Goal: Task Accomplishment & Management: Use online tool/utility

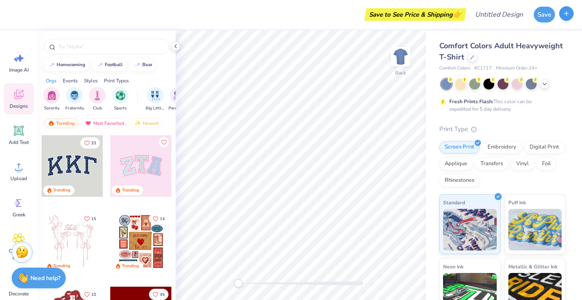
click at [564, 12] on icon "button" at bounding box center [565, 13] width 7 height 7
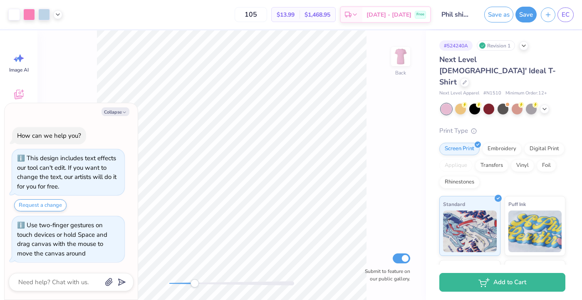
drag, startPoint x: 170, startPoint y: 280, endPoint x: 195, endPoint y: 279, distance: 24.6
click at [195, 279] on div "Accessibility label" at bounding box center [194, 283] width 8 height 8
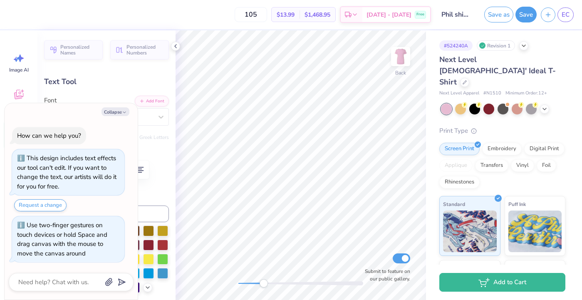
scroll to position [0, 1]
click at [108, 111] on button "Collapse" at bounding box center [115, 111] width 28 height 9
type textarea "x"
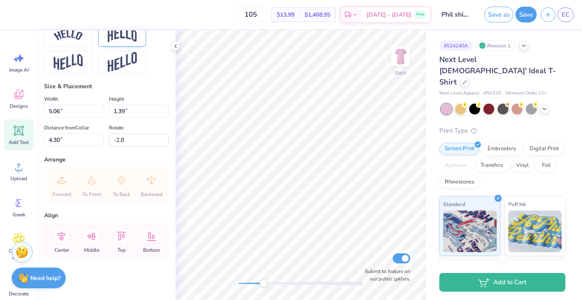
scroll to position [387, 0]
drag, startPoint x: 126, startPoint y: 110, endPoint x: 104, endPoint y: 112, distance: 22.1
click at [104, 112] on div "Width 5.06 Height 1.39" at bounding box center [106, 106] width 125 height 24
type input "0.0"
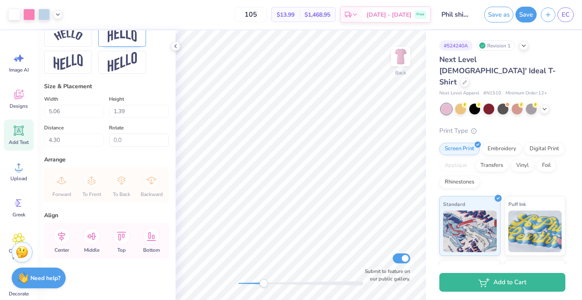
click at [24, 127] on icon at bounding box center [18, 130] width 12 height 12
type input "5.23"
type input "1.52"
type input "10.24"
click at [131, 168] on div "105 $13.99 Per Item $1,468.95 Total Est. Delivery [DATE] - [DATE] Free Design T…" at bounding box center [291, 150] width 582 height 300
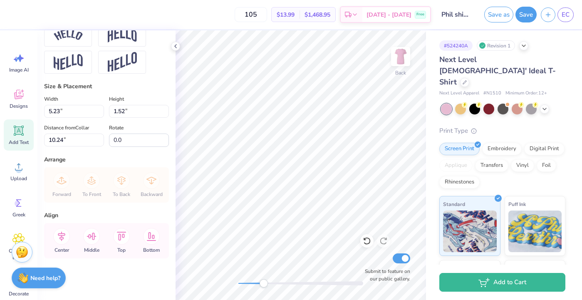
paste textarea "®"
type textarea "®"
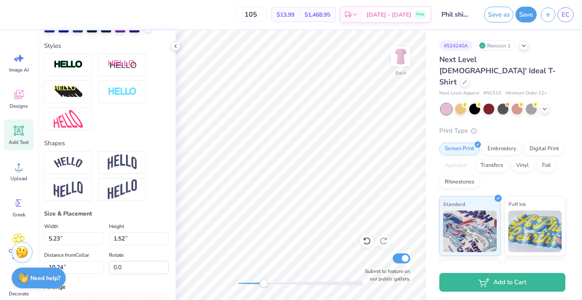
scroll to position [180, 0]
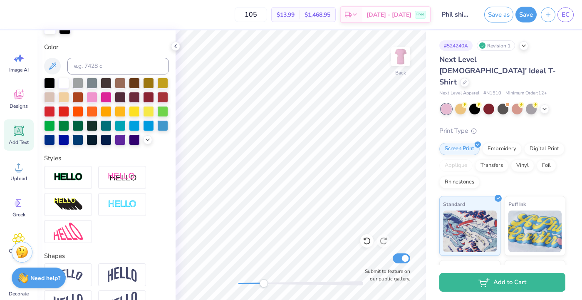
type input "5.06"
type input "1.39"
type input "4.30"
type input "-2.8"
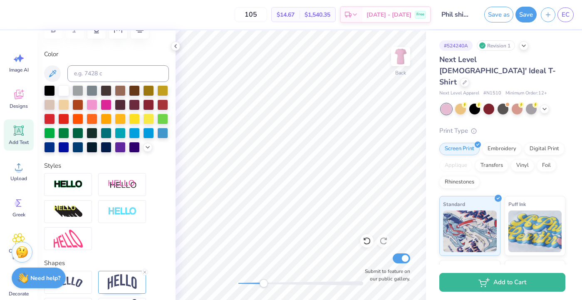
scroll to position [229, 0]
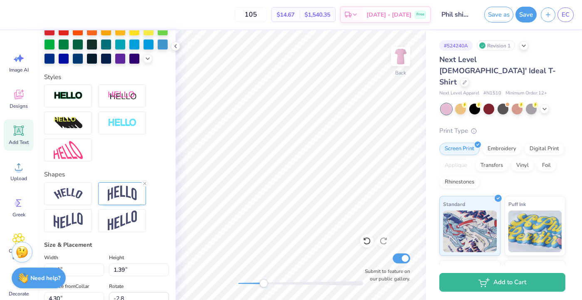
type input "1.50"
type input "1.51"
type input "6.32"
type input "0.0"
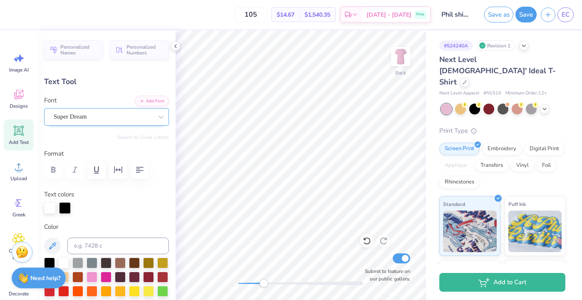
scroll to position [0, 0]
click at [87, 121] on span "Super Dream" at bounding box center [70, 117] width 33 height 10
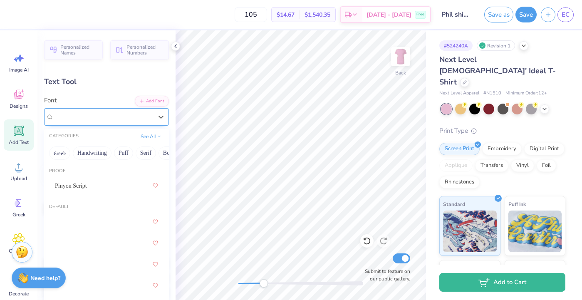
scroll to position [0, 0]
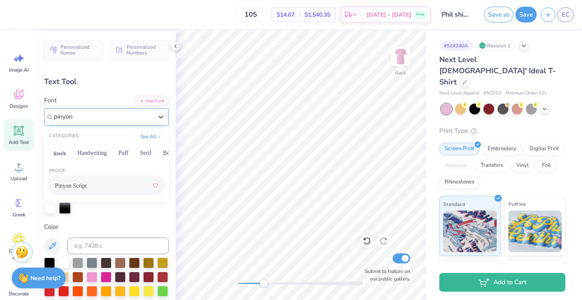
click at [85, 183] on div "Pinyon Script" at bounding box center [106, 185] width 103 height 15
type input "pinyon"
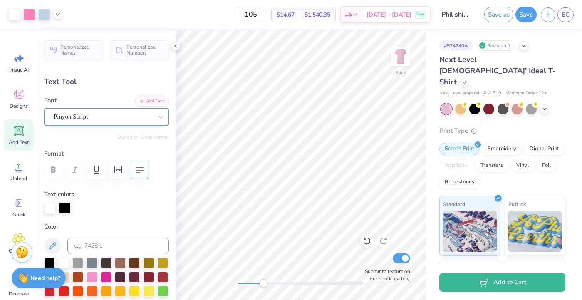
type input "1.09"
type input "0.99"
type input "6.58"
type input "5.06"
type input "1.39"
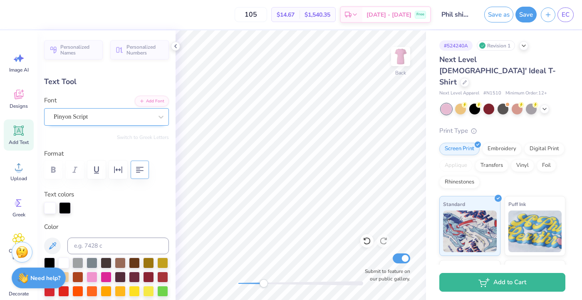
type input "4.30"
type input "-2.8"
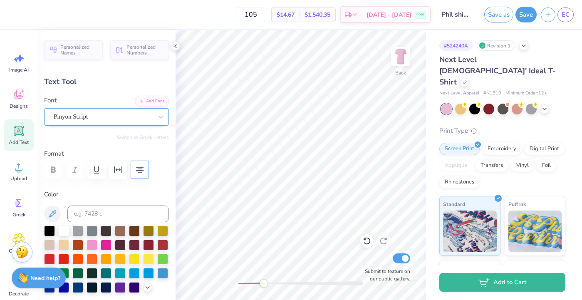
type textarea "Think Pink"
type input "0.0"
type input "1.09"
type input "0.99"
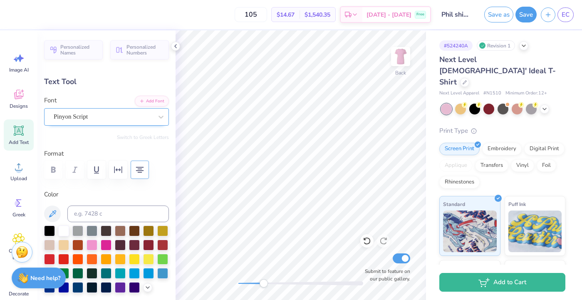
type input "6.58"
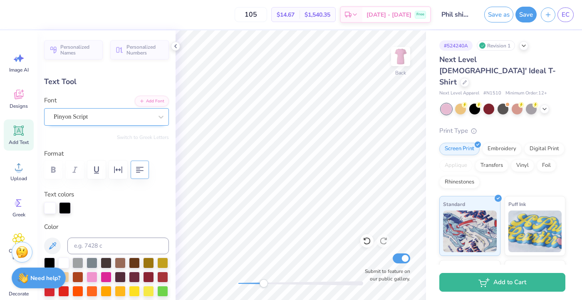
type input "19.1"
type input "0.40"
type input "0.30"
type input "7.12"
type input "0.0"
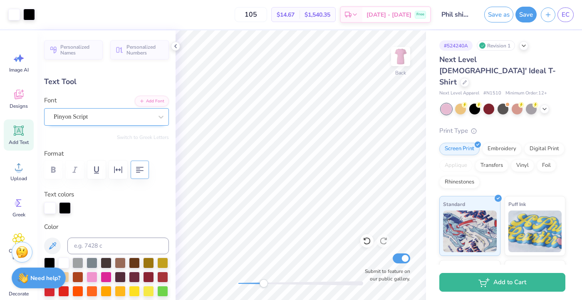
type input "0.39"
type input "0.31"
type input "4.83"
type input "31.3"
type input "0.30"
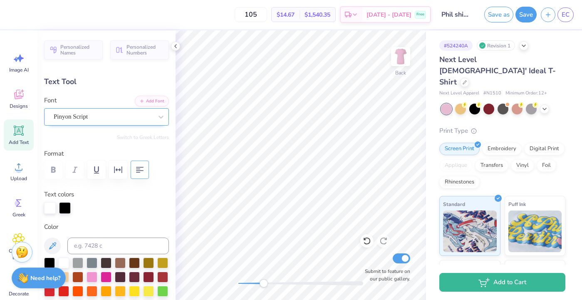
type input "0.22"
type input "4.88"
type input "0.0"
drag, startPoint x: 264, startPoint y: 286, endPoint x: 259, endPoint y: 284, distance: 5.3
click at [259, 284] on div "Accessibility label" at bounding box center [260, 283] width 8 height 8
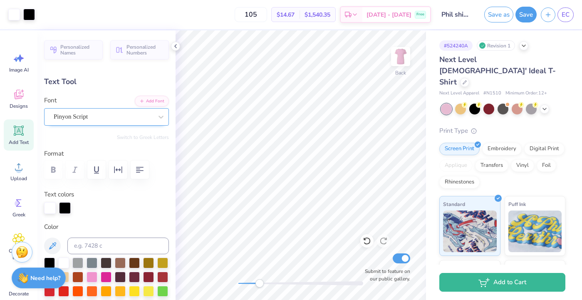
type input "4.87"
type input "0.0"
click at [284, 280] on div "Back Submit to feature on our public gallery." at bounding box center [300, 164] width 250 height 269
type input "4.97"
type input "0.0"
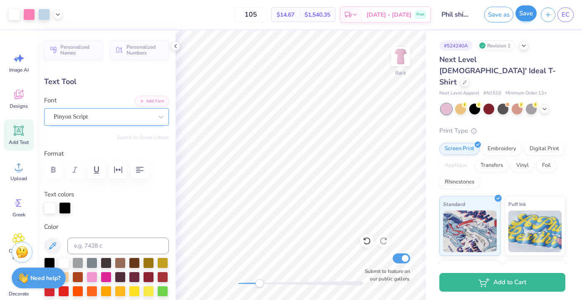
click at [527, 17] on button "Save" at bounding box center [525, 13] width 21 height 16
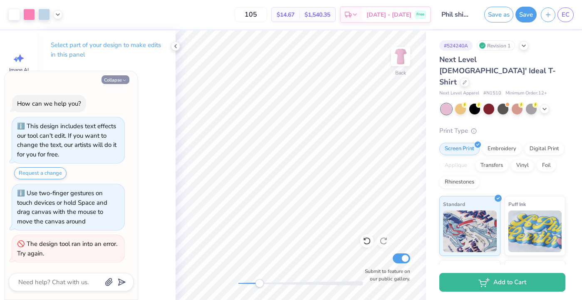
click at [117, 79] on button "Collapse" at bounding box center [115, 79] width 28 height 9
type textarea "x"
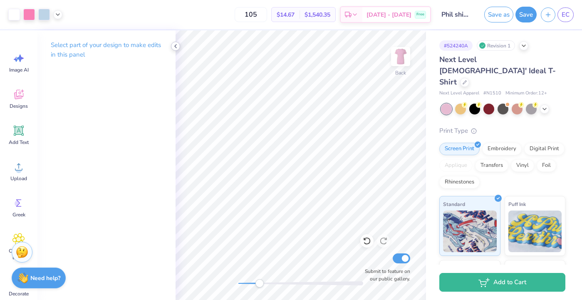
click at [176, 47] on icon at bounding box center [175, 46] width 7 height 7
click at [267, 13] on input "105" at bounding box center [250, 14] width 32 height 15
type input "12"
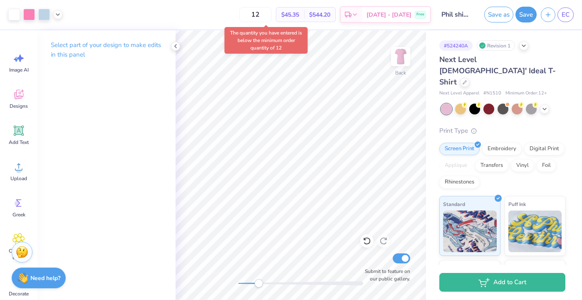
click at [259, 286] on div "Accessibility label" at bounding box center [258, 283] width 8 height 8
click at [271, 9] on input "12" at bounding box center [255, 14] width 32 height 15
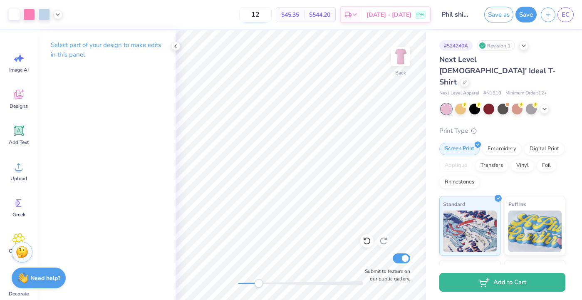
drag, startPoint x: 274, startPoint y: 13, endPoint x: 260, endPoint y: 11, distance: 13.5
click at [260, 11] on input "12" at bounding box center [255, 14] width 32 height 15
type input "105"
click at [57, 13] on icon at bounding box center [57, 13] width 7 height 7
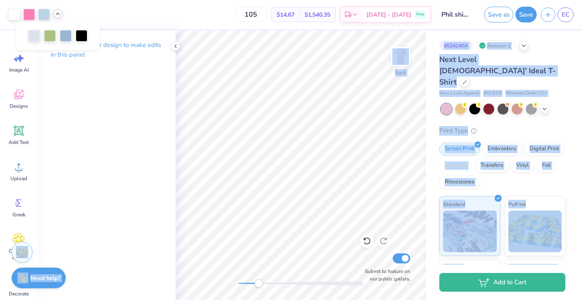
drag, startPoint x: 34, startPoint y: 35, endPoint x: 59, endPoint y: 97, distance: 67.9
click at [59, 97] on body "Art colors 105 $14.67 Per Item $1,540.35 Total Est. Delivery [DATE] - [DATE] Fr…" at bounding box center [291, 150] width 582 height 300
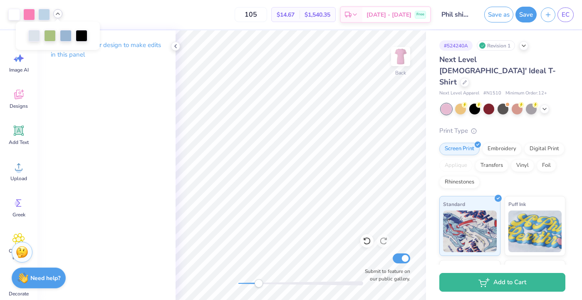
click at [85, 66] on div "Select part of your design to make edits in this panel" at bounding box center [106, 52] width 138 height 45
click at [57, 13] on polyline at bounding box center [57, 14] width 3 height 2
click at [79, 34] on div at bounding box center [82, 35] width 12 height 12
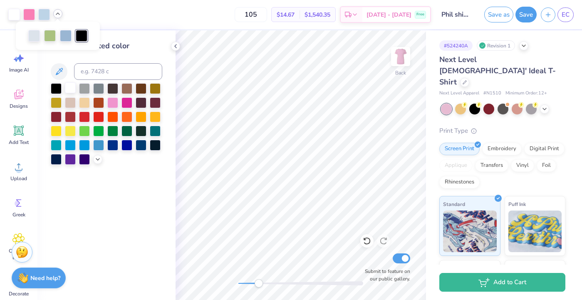
click at [66, 90] on div at bounding box center [70, 87] width 11 height 11
click at [81, 35] on div at bounding box center [82, 35] width 12 height 12
click at [71, 89] on div at bounding box center [70, 87] width 11 height 11
click at [79, 35] on div at bounding box center [82, 35] width 12 height 12
click at [89, 70] on input at bounding box center [118, 71] width 88 height 17
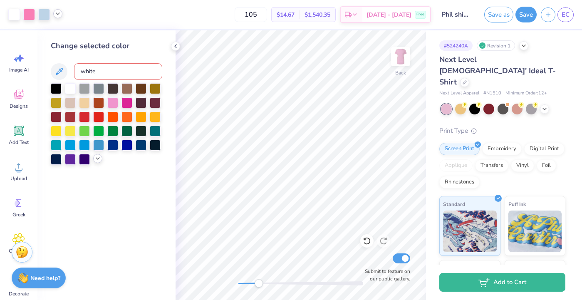
type input "white"
click at [96, 160] on icon at bounding box center [97, 158] width 7 height 7
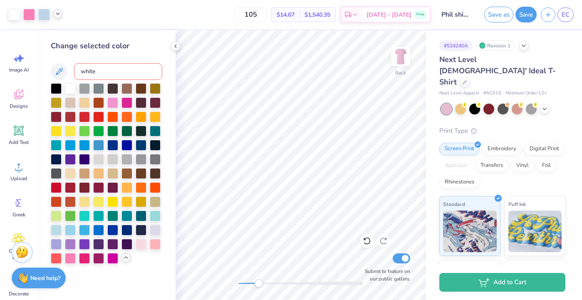
click at [57, 13] on icon at bounding box center [57, 13] width 7 height 7
click at [176, 48] on polyline at bounding box center [176, 45] width 2 height 3
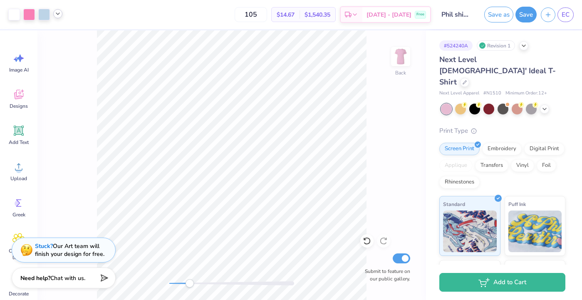
click at [58, 15] on icon at bounding box center [57, 13] width 7 height 7
click at [53, 37] on div at bounding box center [50, 35] width 12 height 12
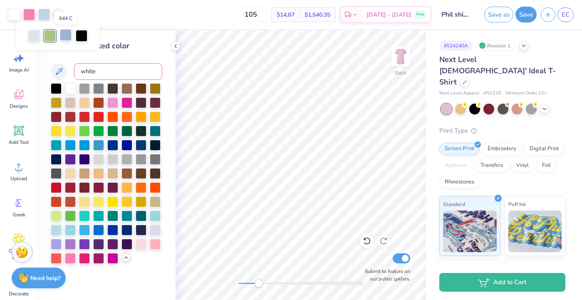
click at [67, 36] on div at bounding box center [66, 35] width 12 height 12
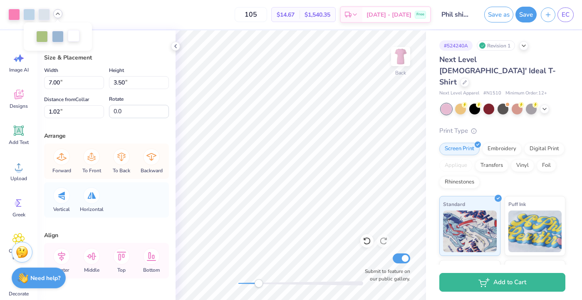
click at [74, 36] on div at bounding box center [74, 36] width 12 height 12
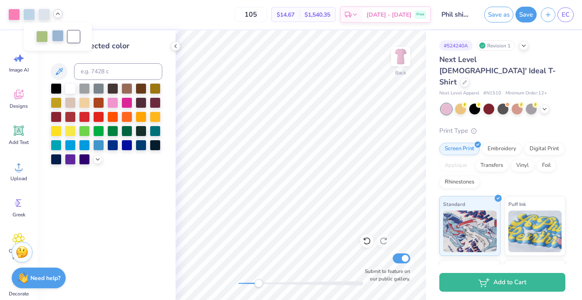
click at [59, 37] on div at bounding box center [58, 36] width 12 height 12
click at [44, 17] on div at bounding box center [44, 14] width 12 height 12
click at [30, 10] on div at bounding box center [29, 14] width 12 height 12
click at [38, 11] on div at bounding box center [44, 14] width 12 height 12
click at [30, 13] on div at bounding box center [29, 14] width 12 height 12
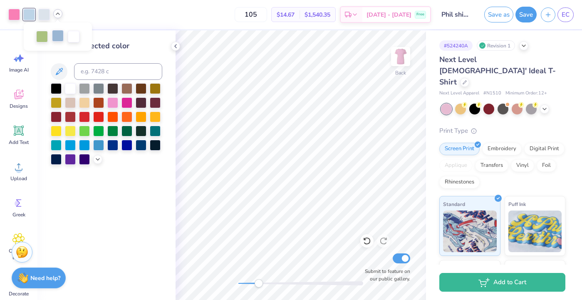
click at [55, 36] on div at bounding box center [58, 36] width 12 height 12
click at [28, 12] on div at bounding box center [29, 14] width 12 height 12
click at [57, 35] on div at bounding box center [58, 36] width 12 height 12
click at [30, 14] on div at bounding box center [29, 14] width 12 height 12
click at [84, 67] on input at bounding box center [118, 71] width 88 height 17
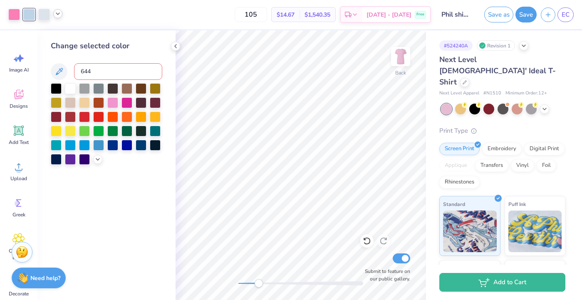
type input "644"
click at [57, 14] on icon at bounding box center [57, 13] width 7 height 7
click at [86, 71] on input at bounding box center [118, 71] width 88 height 17
type input "544"
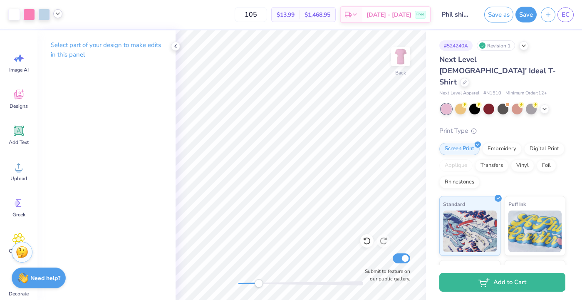
click at [58, 15] on icon at bounding box center [57, 13] width 7 height 7
click at [73, 33] on div at bounding box center [74, 35] width 12 height 12
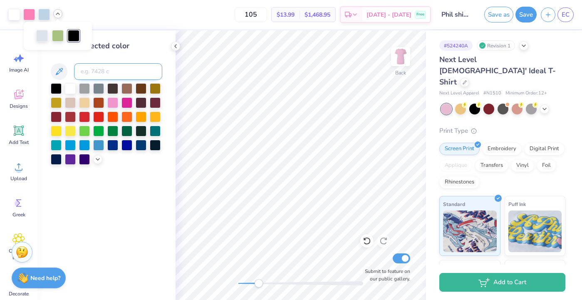
click at [94, 74] on input at bounding box center [118, 71] width 88 height 17
click at [58, 14] on polyline at bounding box center [57, 14] width 3 height 2
click at [174, 43] on icon at bounding box center [175, 46] width 7 height 7
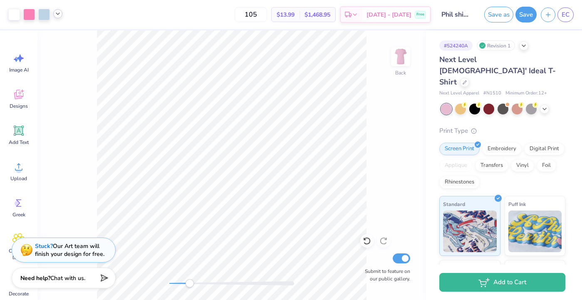
click at [54, 12] on div at bounding box center [57, 13] width 9 height 9
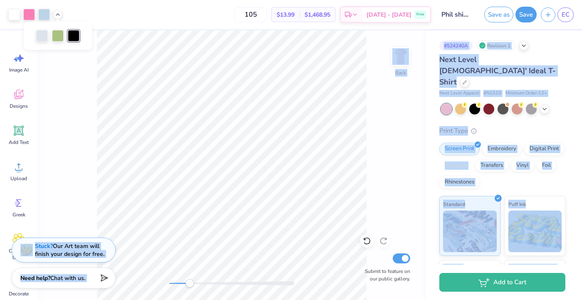
drag, startPoint x: 76, startPoint y: 37, endPoint x: 74, endPoint y: 59, distance: 22.6
click at [74, 59] on body "Art colors 105 $13.99 Per Item $1,468.95 Total Est. Delivery [DATE] - [DATE] Fr…" at bounding box center [291, 150] width 582 height 300
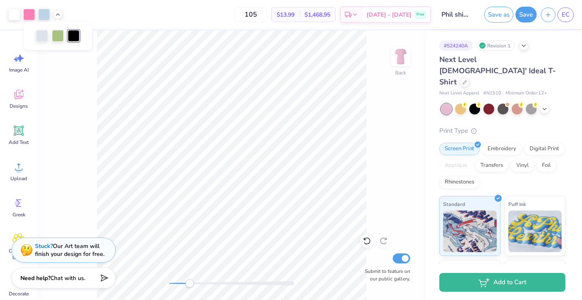
click at [74, 34] on div at bounding box center [74, 36] width 12 height 12
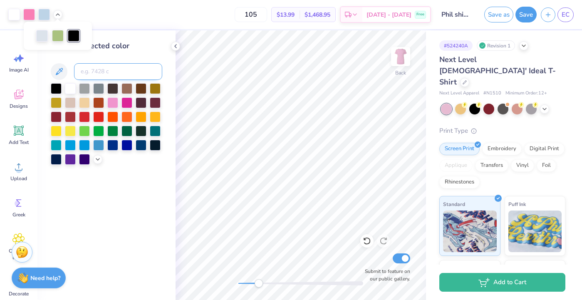
click at [93, 73] on input at bounding box center [118, 71] width 88 height 17
click at [55, 11] on icon at bounding box center [57, 13] width 7 height 7
click at [74, 36] on div at bounding box center [74, 36] width 12 height 12
click at [87, 80] on input "white" at bounding box center [118, 71] width 88 height 17
type input "w"
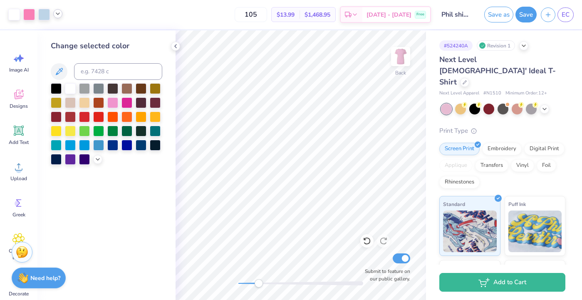
click at [57, 13] on icon at bounding box center [57, 13] width 7 height 7
click at [89, 75] on input at bounding box center [118, 71] width 88 height 17
type input "544"
click at [59, 16] on icon at bounding box center [57, 13] width 7 height 7
click at [69, 33] on div at bounding box center [74, 35] width 12 height 12
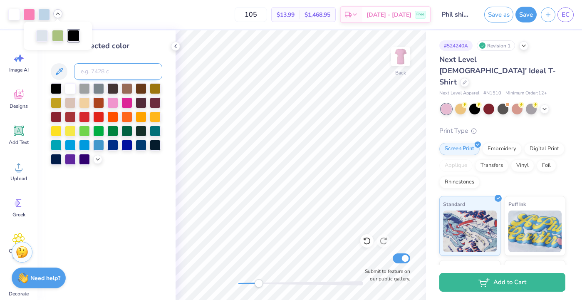
click at [86, 73] on input at bounding box center [118, 71] width 88 height 17
type input "544"
click at [58, 15] on icon at bounding box center [57, 13] width 7 height 7
click at [71, 39] on div at bounding box center [74, 35] width 12 height 12
click at [58, 13] on icon at bounding box center [57, 13] width 7 height 7
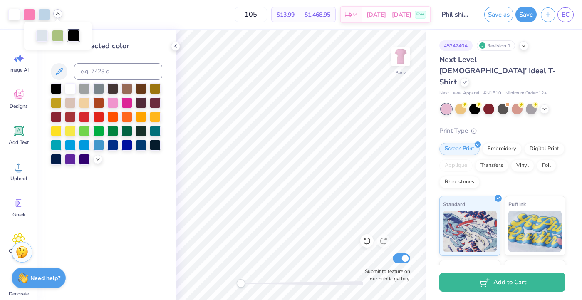
drag, startPoint x: 259, startPoint y: 283, endPoint x: 242, endPoint y: 280, distance: 17.3
click at [241, 280] on div "Accessibility label" at bounding box center [241, 283] width 8 height 8
click at [172, 47] on icon at bounding box center [175, 46] width 7 height 7
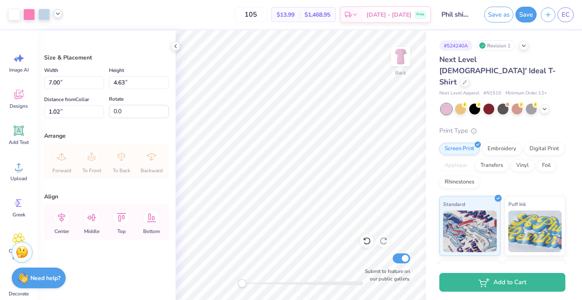
click at [57, 14] on polyline at bounding box center [57, 14] width 3 height 2
click at [76, 36] on div at bounding box center [74, 35] width 12 height 12
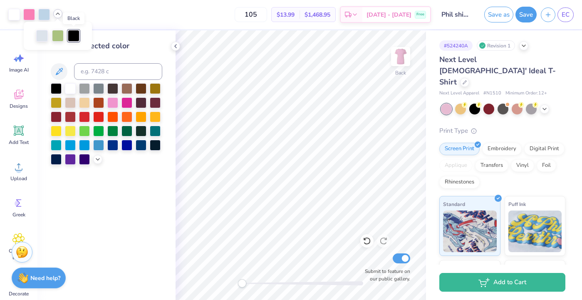
click at [72, 36] on div at bounding box center [74, 36] width 12 height 12
click at [73, 88] on div at bounding box center [70, 87] width 11 height 11
click at [25, 12] on div at bounding box center [29, 14] width 12 height 12
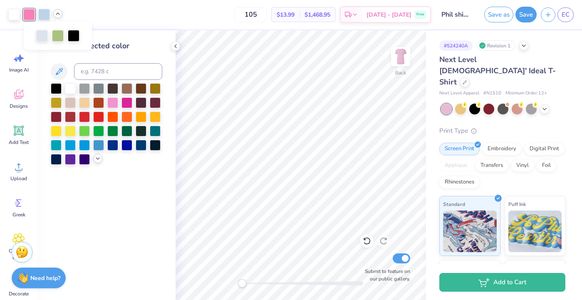
click at [97, 159] on polyline at bounding box center [97, 159] width 3 height 2
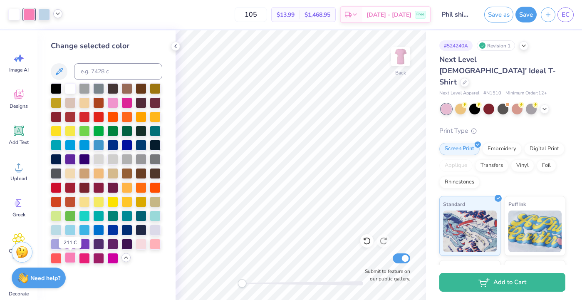
click at [71, 261] on div at bounding box center [70, 257] width 11 height 11
click at [57, 11] on icon at bounding box center [57, 13] width 7 height 7
click at [75, 43] on div at bounding box center [58, 36] width 68 height 28
click at [71, 29] on div at bounding box center [58, 36] width 68 height 28
click at [71, 36] on div at bounding box center [74, 36] width 12 height 12
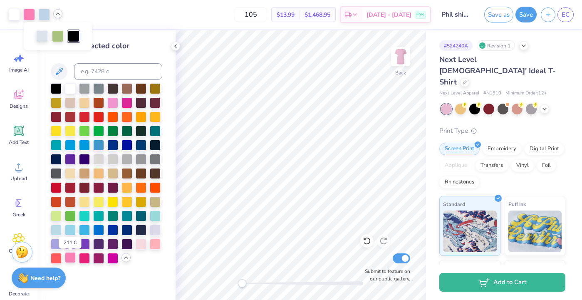
click at [70, 259] on div at bounding box center [70, 257] width 11 height 11
click at [175, 43] on icon at bounding box center [175, 46] width 7 height 7
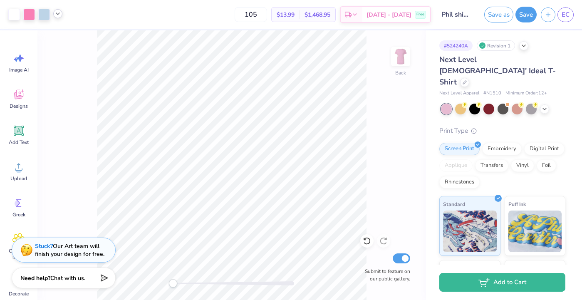
click at [57, 12] on icon at bounding box center [57, 13] width 7 height 7
click at [57, 15] on icon at bounding box center [57, 13] width 7 height 7
drag, startPoint x: 173, startPoint y: 281, endPoint x: 207, endPoint y: 283, distance: 33.3
click at [207, 283] on div "Accessibility label" at bounding box center [208, 283] width 8 height 8
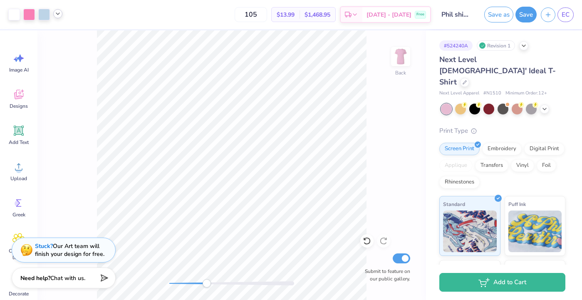
click at [56, 17] on icon at bounding box center [57, 13] width 7 height 7
click at [56, 13] on icon at bounding box center [57, 13] width 7 height 7
click at [55, 11] on icon at bounding box center [57, 13] width 7 height 7
click at [181, 269] on div "Back Submit to feature on our public gallery." at bounding box center [231, 164] width 388 height 269
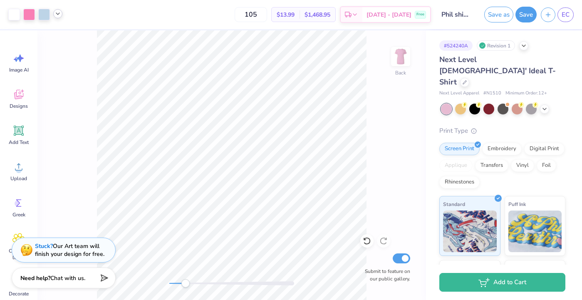
drag, startPoint x: 181, startPoint y: 280, endPoint x: 194, endPoint y: 281, distance: 13.0
click at [190, 281] on div "Accessibility label" at bounding box center [185, 283] width 8 height 8
click at [176, 278] on div "Back Submit to feature on our public gallery." at bounding box center [231, 164] width 388 height 269
click at [267, 14] on input "105" at bounding box center [250, 14] width 32 height 15
type input "104"
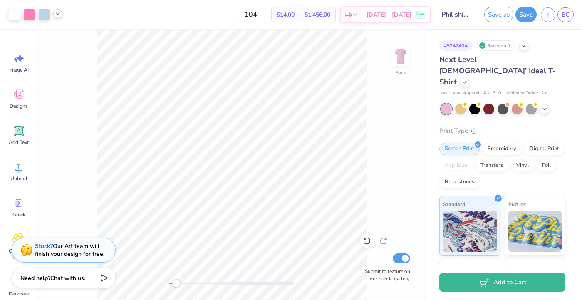
click at [57, 16] on icon at bounding box center [57, 13] width 7 height 7
drag, startPoint x: 175, startPoint y: 285, endPoint x: 208, endPoint y: 286, distance: 32.9
click at [208, 286] on div "Accessibility label" at bounding box center [208, 283] width 8 height 8
click at [55, 12] on icon at bounding box center [57, 13] width 7 height 7
click at [73, 33] on div at bounding box center [74, 35] width 12 height 12
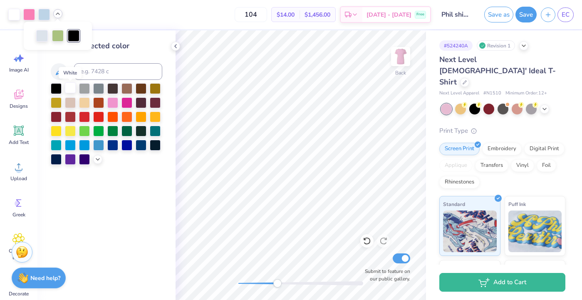
click at [68, 87] on div at bounding box center [70, 87] width 11 height 11
click at [402, 59] on img at bounding box center [400, 56] width 33 height 33
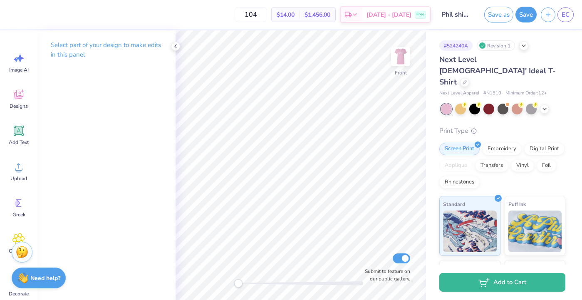
click at [239, 278] on div "Front Submit to feature on our public gallery." at bounding box center [300, 164] width 250 height 269
click at [396, 52] on img at bounding box center [400, 56] width 33 height 33
drag, startPoint x: 241, startPoint y: 285, endPoint x: 283, endPoint y: 282, distance: 42.1
click at [283, 282] on div "Accessibility label" at bounding box center [282, 283] width 8 height 8
drag, startPoint x: 283, startPoint y: 282, endPoint x: 270, endPoint y: 282, distance: 13.7
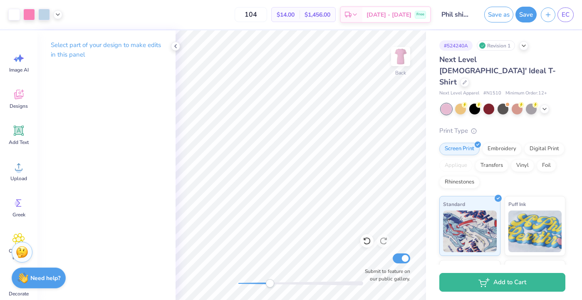
click at [270, 282] on div "Accessibility label" at bounding box center [270, 283] width 8 height 8
click at [57, 13] on icon at bounding box center [57, 13] width 7 height 7
click at [59, 41] on div at bounding box center [58, 35] width 12 height 12
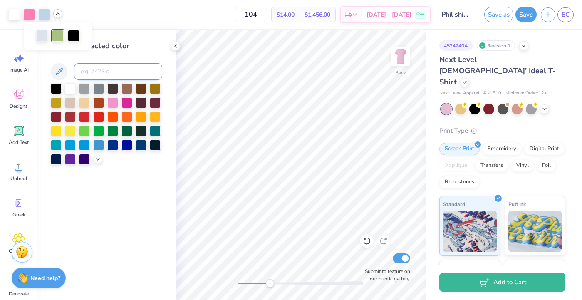
click at [84, 69] on input at bounding box center [118, 71] width 88 height 17
type input "544"
click at [266, 276] on div "Back Submit to feature on our public gallery." at bounding box center [300, 164] width 250 height 269
click at [59, 14] on icon at bounding box center [57, 13] width 7 height 7
click at [265, 276] on div "Back Submit to feature on our public gallery." at bounding box center [300, 164] width 250 height 269
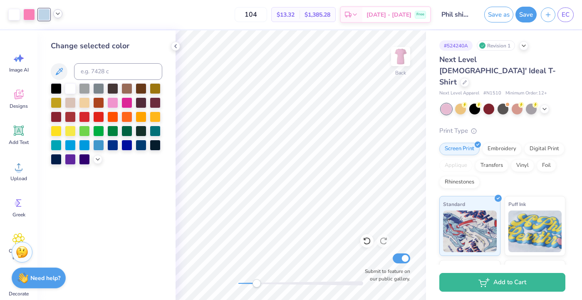
click at [260, 277] on div "Back Submit to feature on our public gallery." at bounding box center [300, 164] width 250 height 269
drag, startPoint x: 259, startPoint y: 284, endPoint x: 246, endPoint y: 283, distance: 12.5
click at [246, 283] on div "Accessibility label" at bounding box center [246, 283] width 8 height 8
click at [524, 12] on button "Save" at bounding box center [525, 13] width 21 height 16
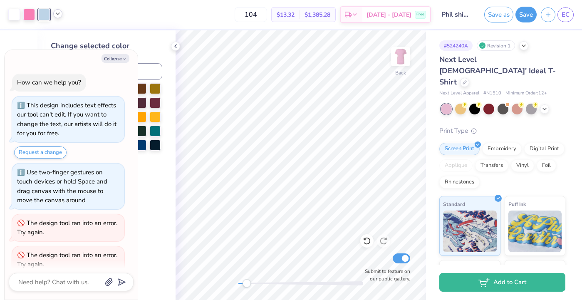
scroll to position [8, 0]
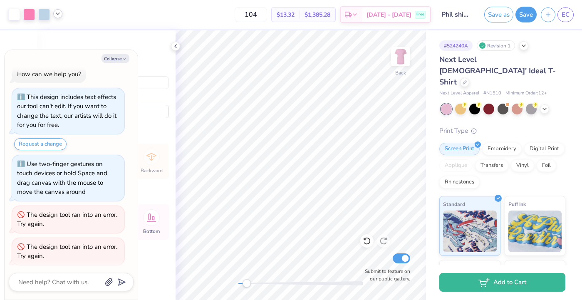
click at [429, 39] on div "# 524240A Revision 1 Next Level [DEMOGRAPHIC_DATA]' Ideal T-Shirt Next Level Ap…" at bounding box center [504, 206] width 156 height 353
drag, startPoint x: 246, startPoint y: 281, endPoint x: 234, endPoint y: 283, distance: 12.2
click at [234, 283] on div "Accessibility label" at bounding box center [238, 283] width 8 height 8
drag, startPoint x: 237, startPoint y: 283, endPoint x: 250, endPoint y: 285, distance: 13.4
click at [250, 285] on div "Accessibility label" at bounding box center [250, 283] width 8 height 8
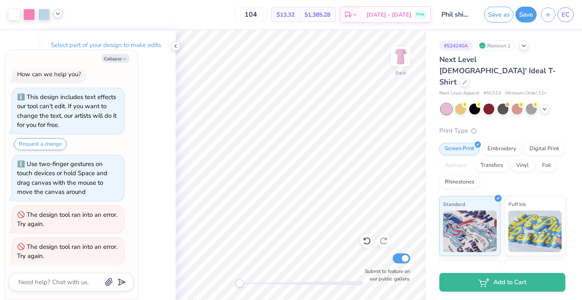
drag, startPoint x: 251, startPoint y: 283, endPoint x: 239, endPoint y: 281, distance: 11.3
click at [239, 281] on div "Accessibility label" at bounding box center [239, 283] width 8 height 8
click at [173, 44] on icon at bounding box center [175, 46] width 7 height 7
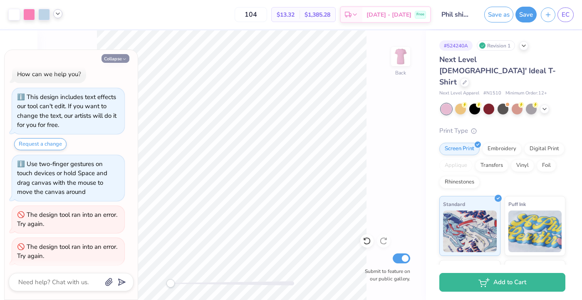
click at [121, 59] on button "Collapse" at bounding box center [115, 58] width 28 height 9
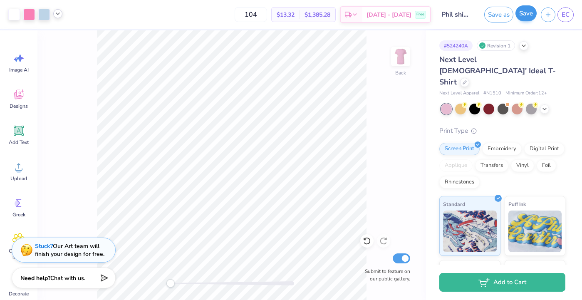
click at [527, 13] on button "Save" at bounding box center [525, 13] width 21 height 16
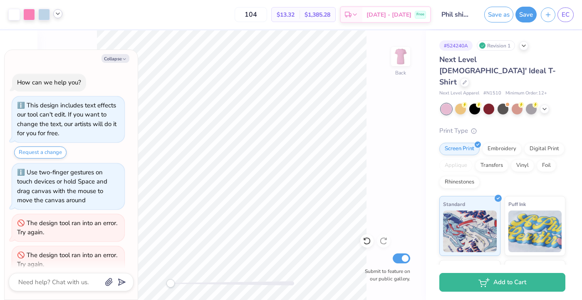
scroll to position [40, 0]
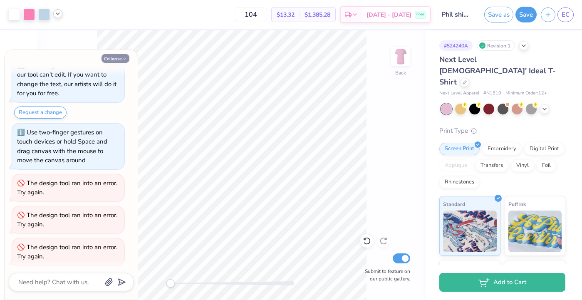
click at [114, 55] on button "Collapse" at bounding box center [115, 58] width 28 height 9
type textarea "x"
